Goal: Navigation & Orientation: Find specific page/section

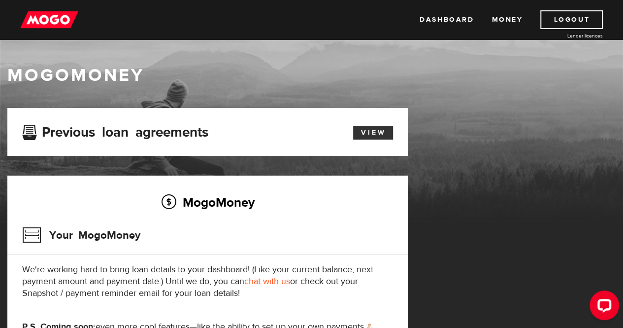
click at [377, 132] on link "View" at bounding box center [373, 133] width 40 height 14
click at [445, 19] on link "Dashboard" at bounding box center [447, 19] width 54 height 19
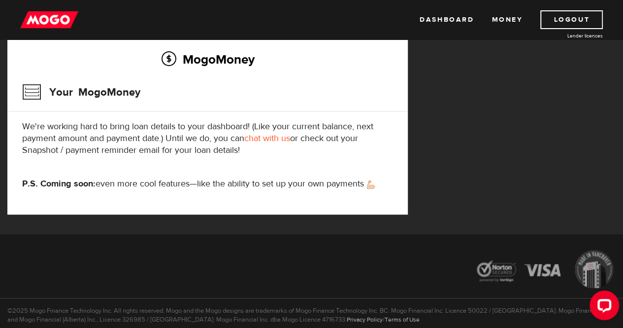
scroll to position [148, 0]
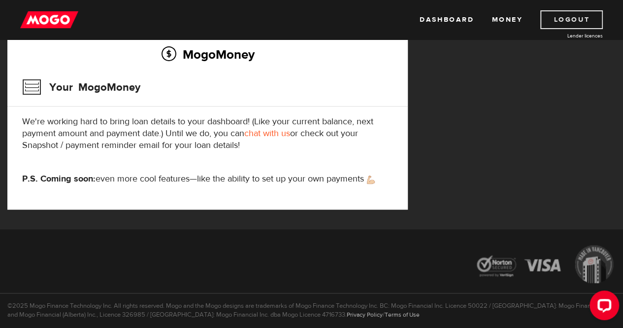
click at [571, 11] on link "Logout" at bounding box center [572, 19] width 63 height 19
